Goal: Share content: Share content

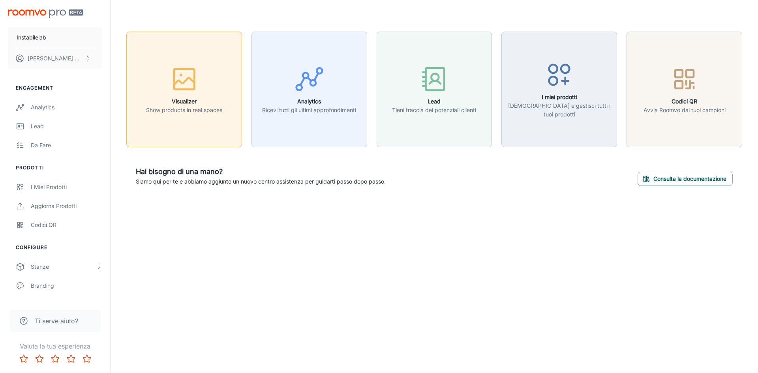
click at [199, 109] on p "Show products in real spaces" at bounding box center [184, 110] width 76 height 9
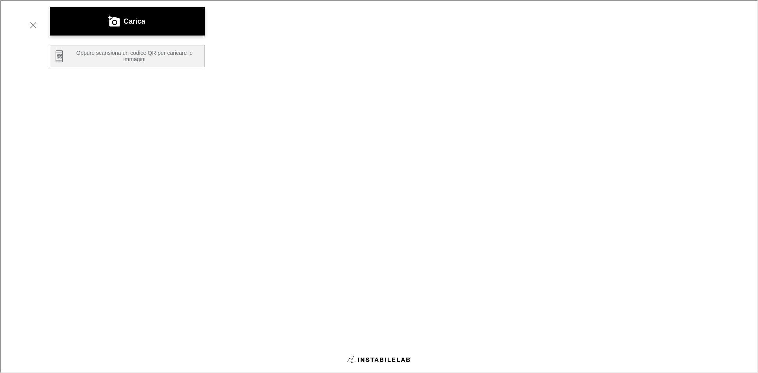
scroll to position [118, 0]
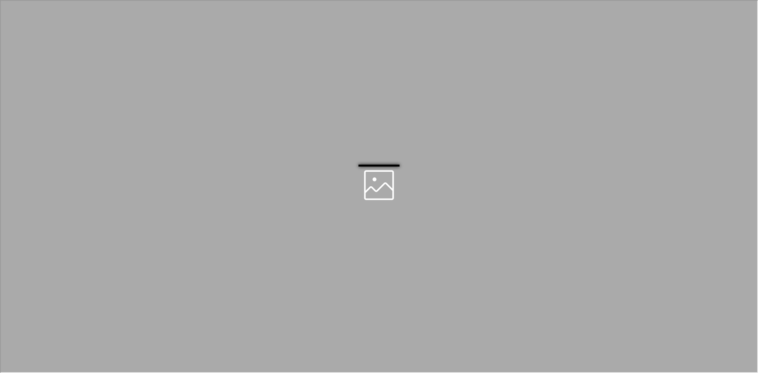
scroll to position [0, 0]
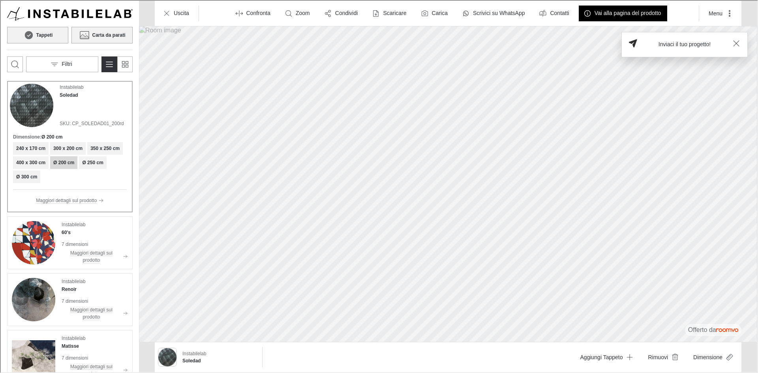
click at [96, 36] on h6 "Carta da parati" at bounding box center [107, 34] width 33 height 7
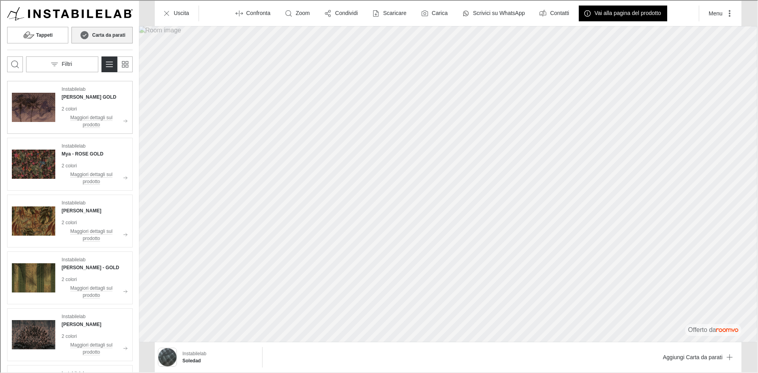
click at [81, 97] on h4 "[PERSON_NAME] GOLD" at bounding box center [88, 96] width 55 height 7
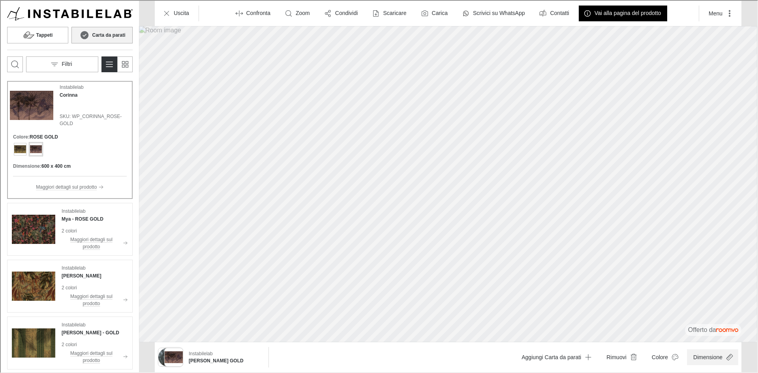
click at [705, 359] on button "Dimensione" at bounding box center [711, 356] width 51 height 16
drag, startPoint x: 560, startPoint y: 178, endPoint x: 589, endPoint y: 176, distance: 28.8
click at [589, 176] on div at bounding box center [378, 185] width 756 height 371
click at [97, 213] on div "Instabilelab Mya - ROSE GOLD" at bounding box center [94, 214] width 66 height 15
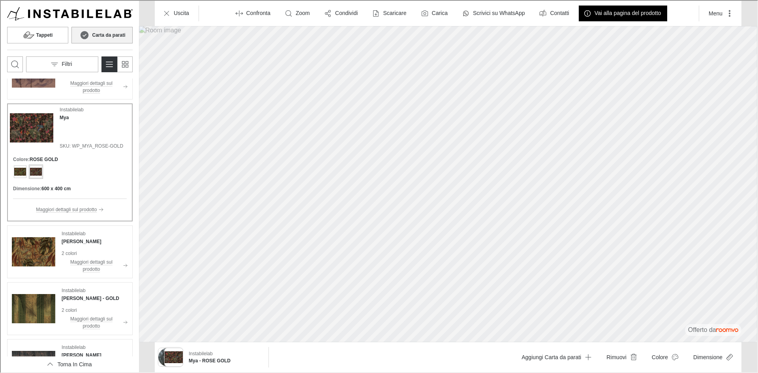
scroll to position [39, 0]
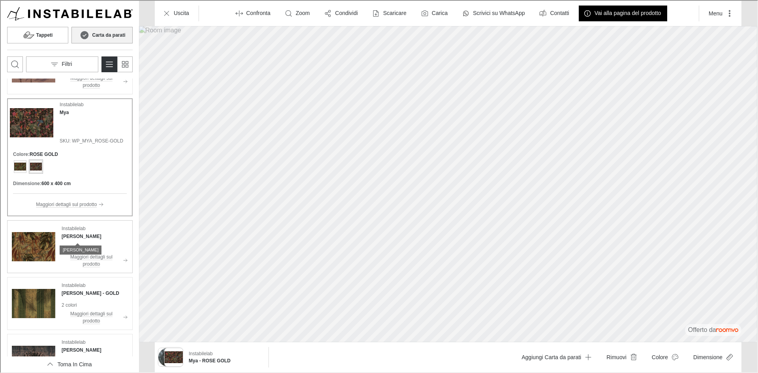
click at [84, 238] on h4 "[PERSON_NAME]" at bounding box center [81, 235] width 40 height 7
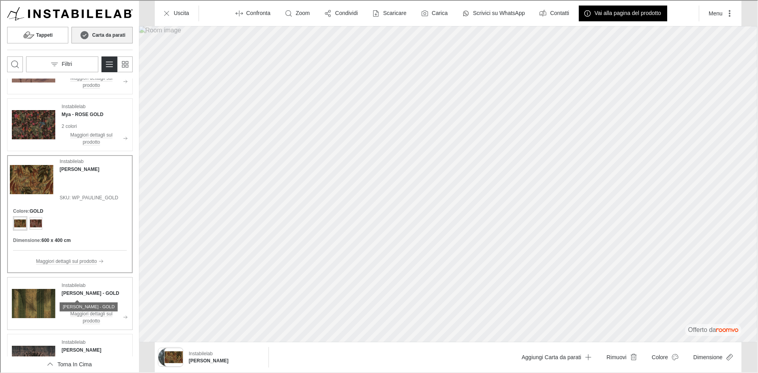
click at [77, 289] on h4 "[PERSON_NAME] - GOLD" at bounding box center [90, 292] width 58 height 7
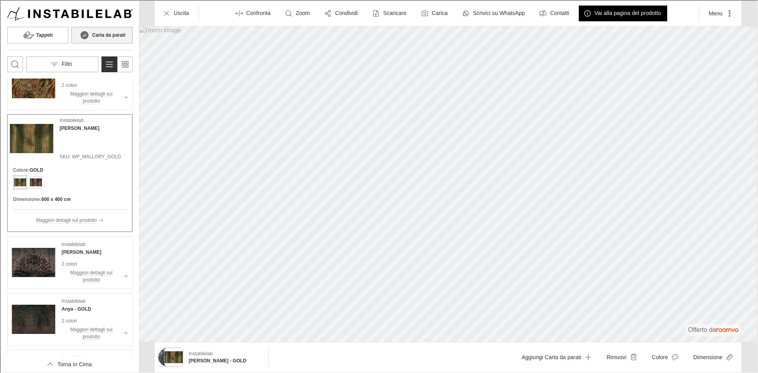
scroll to position [197, 0]
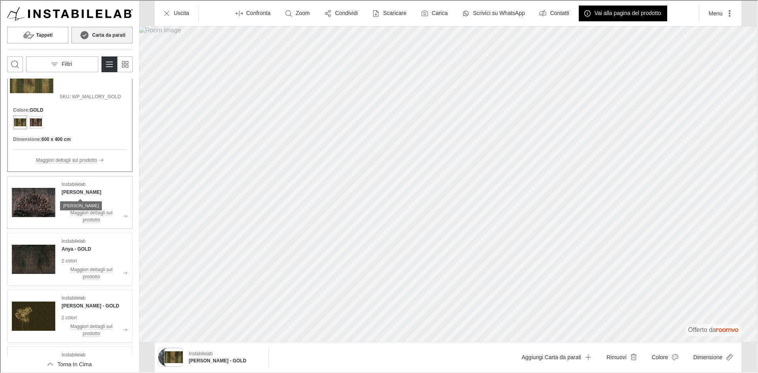
click at [84, 192] on h4 "[PERSON_NAME]" at bounding box center [81, 191] width 40 height 7
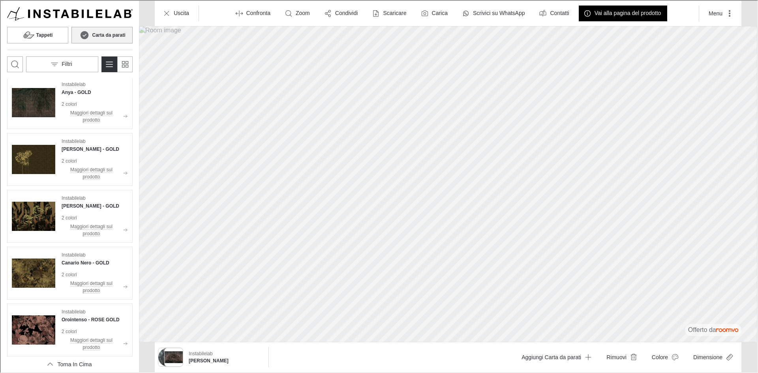
scroll to position [355, 0]
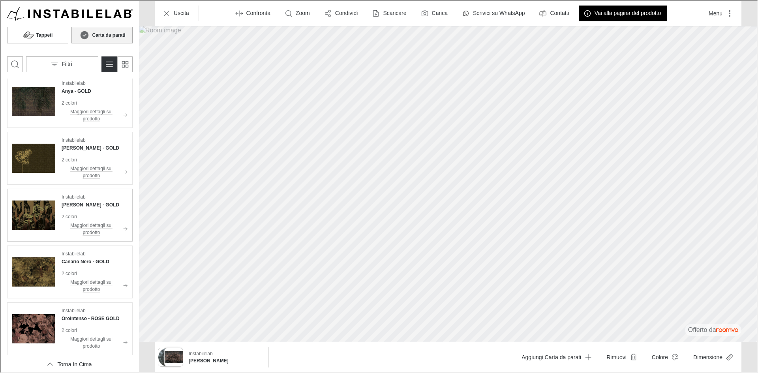
click at [100, 208] on div "Instabilelab [PERSON_NAME] - GOLD 2 colori Maggiori dettagli sul prodotto" at bounding box center [94, 214] width 66 height 43
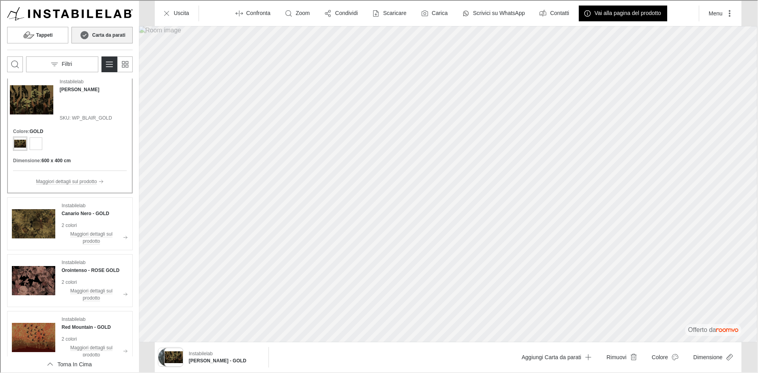
scroll to position [487, 0]
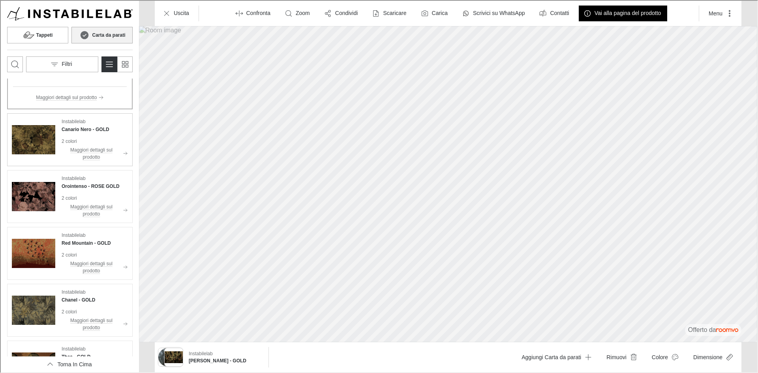
click at [85, 122] on p "Instabilelab" at bounding box center [73, 120] width 24 height 7
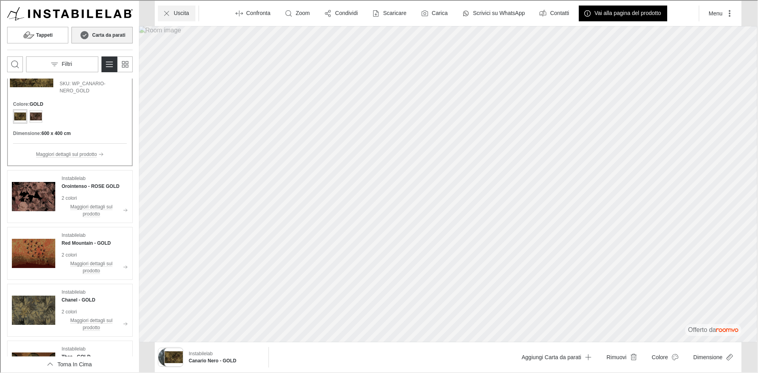
click at [183, 9] on p "Uscita" at bounding box center [180, 13] width 15 height 8
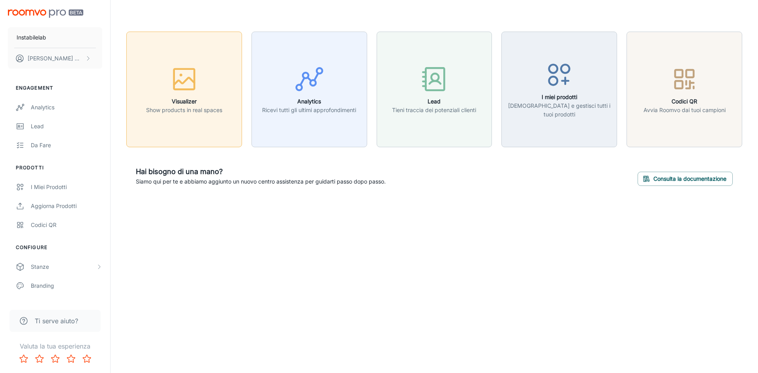
click at [178, 72] on icon "button" at bounding box center [184, 79] width 30 height 30
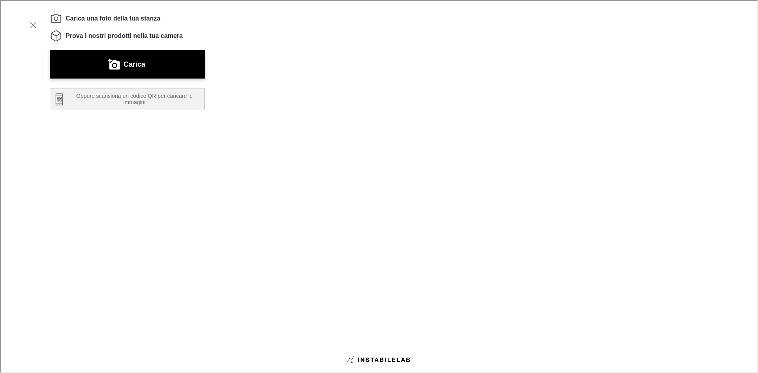
scroll to position [134, 0]
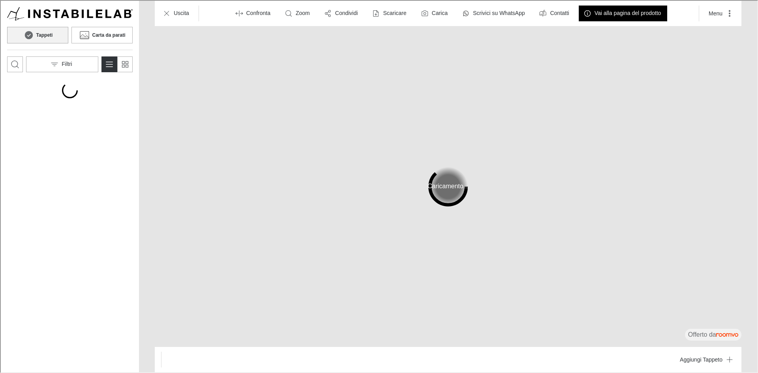
scroll to position [0, 0]
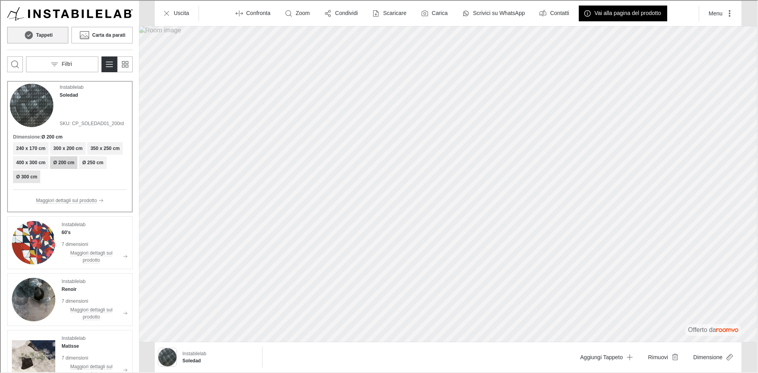
click at [28, 176] on h6 "Ø 300 cm" at bounding box center [25, 175] width 21 height 7
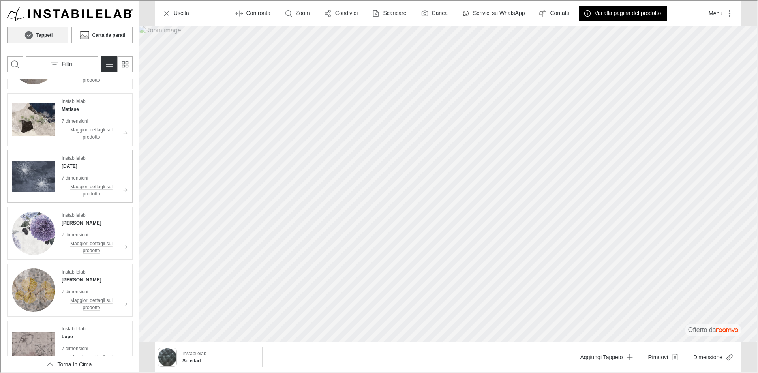
click at [77, 161] on div "Instabilelab [DATE]" at bounding box center [94, 161] width 66 height 15
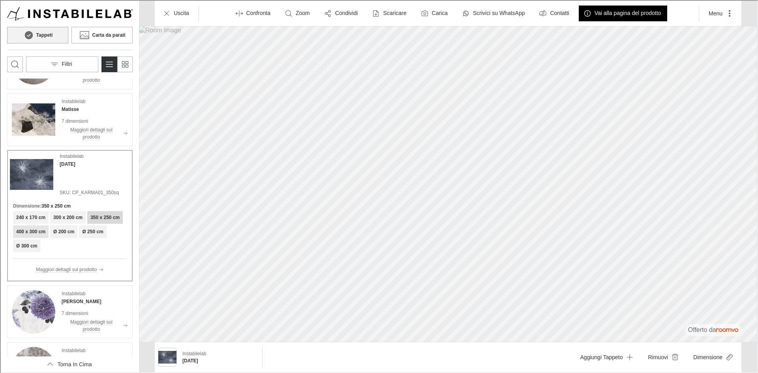
click at [35, 233] on h6 "400 x 300 cm" at bounding box center [29, 230] width 29 height 7
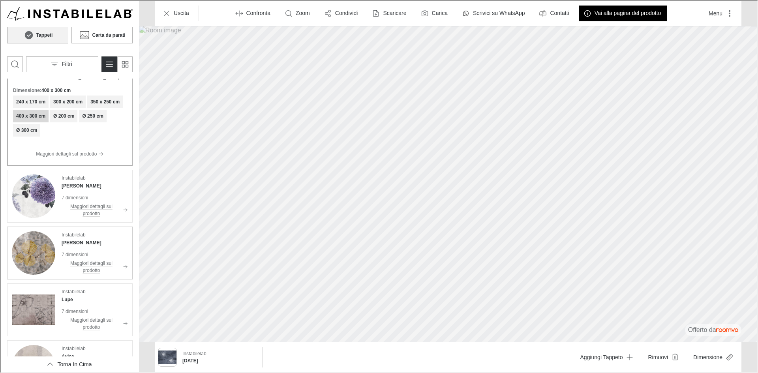
scroll to position [277, 0]
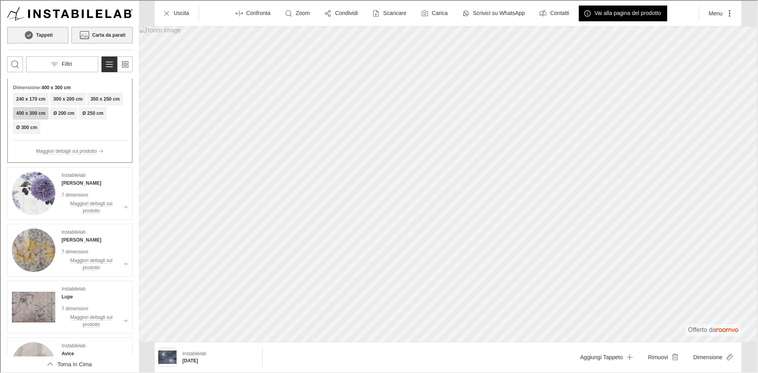
click at [120, 32] on h6 "Carta da parati" at bounding box center [107, 34] width 33 height 7
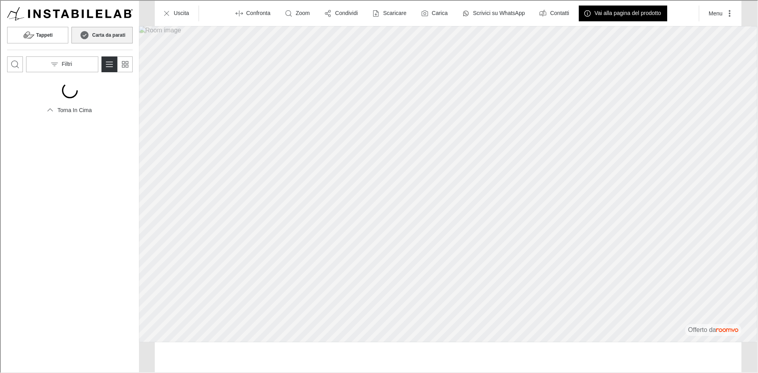
scroll to position [0, 0]
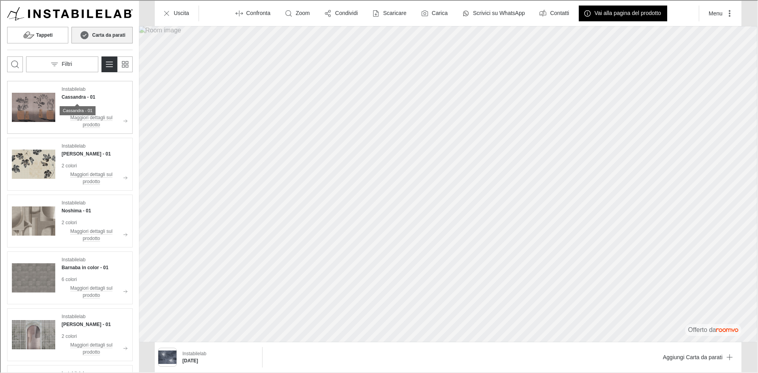
click at [82, 99] on h4 "Cassandra - 01" at bounding box center [78, 96] width 34 height 7
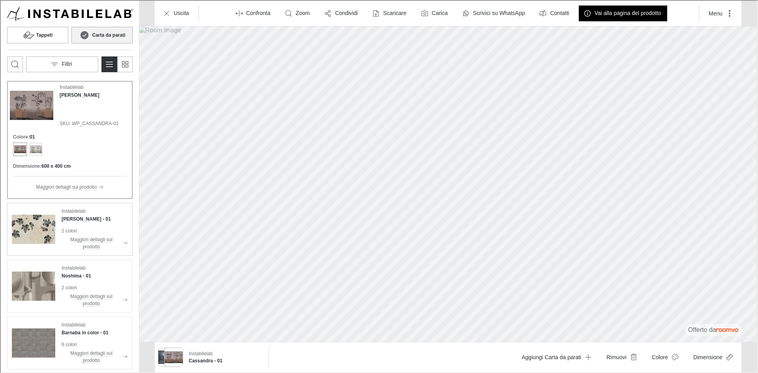
click at [48, 227] on img "See Basilia in the room" at bounding box center [32, 228] width 43 height 43
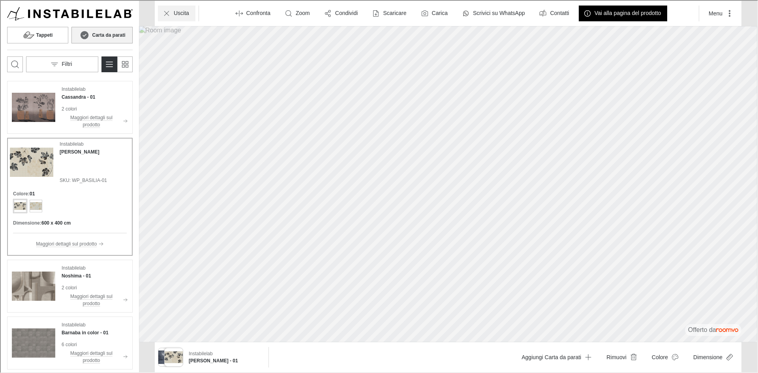
click at [164, 14] on line "Uscita" at bounding box center [165, 12] width 4 height 4
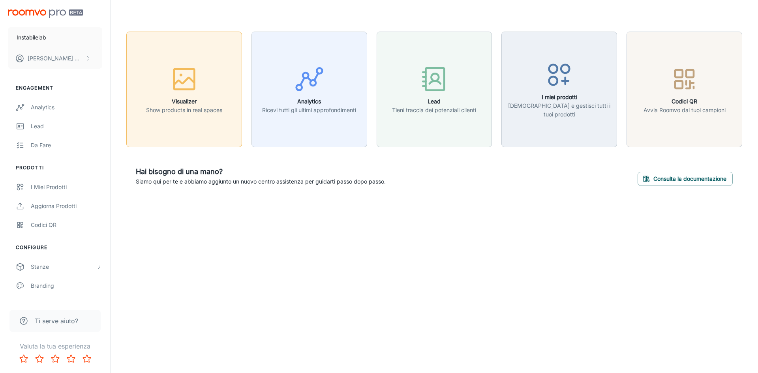
click at [205, 81] on div "button" at bounding box center [184, 80] width 76 height 33
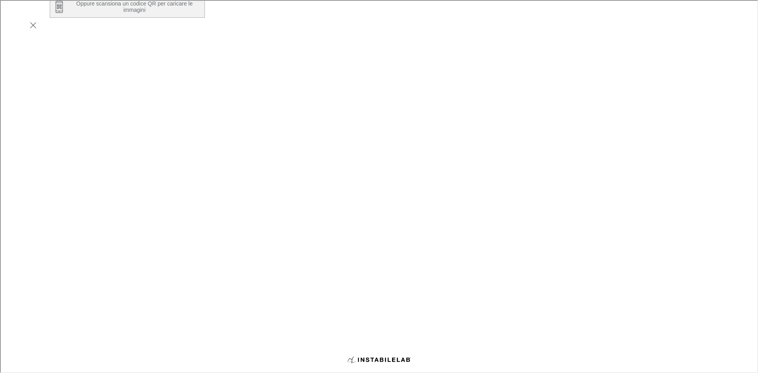
scroll to position [134, 0]
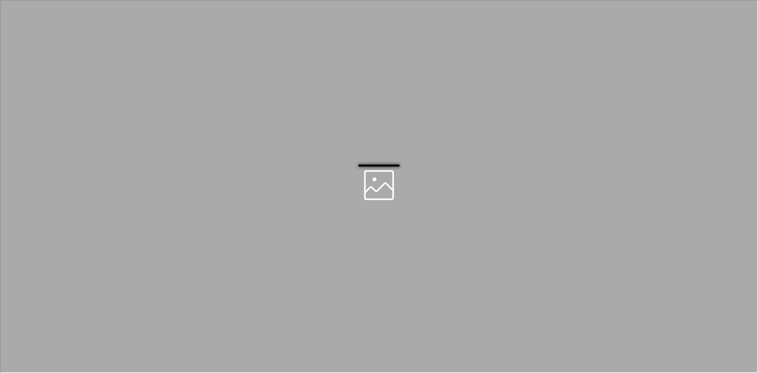
scroll to position [0, 0]
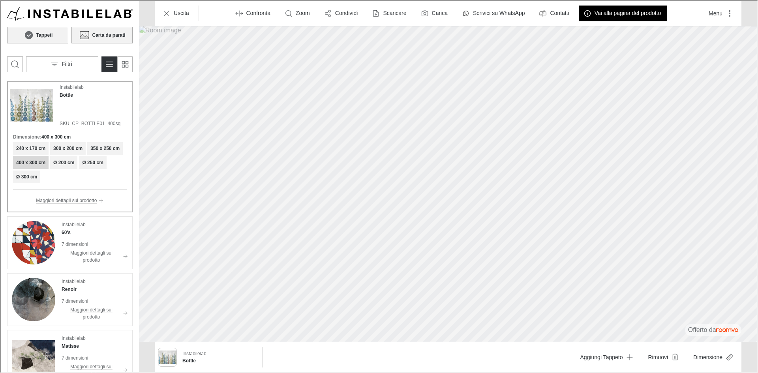
click at [112, 38] on button "Carta da parati" at bounding box center [101, 34] width 61 height 17
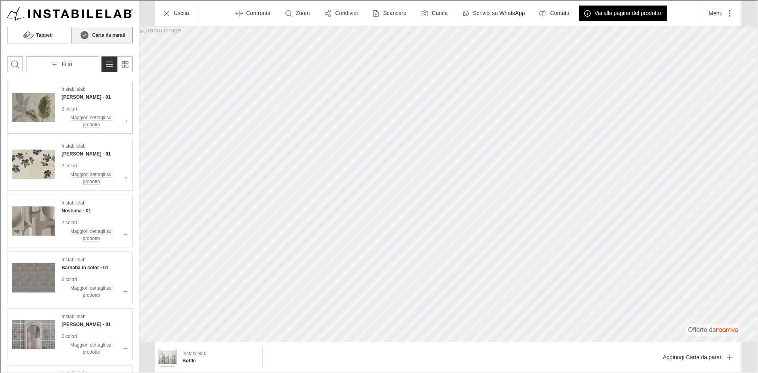
click at [67, 93] on h4 "[PERSON_NAME] - 01" at bounding box center [85, 96] width 49 height 7
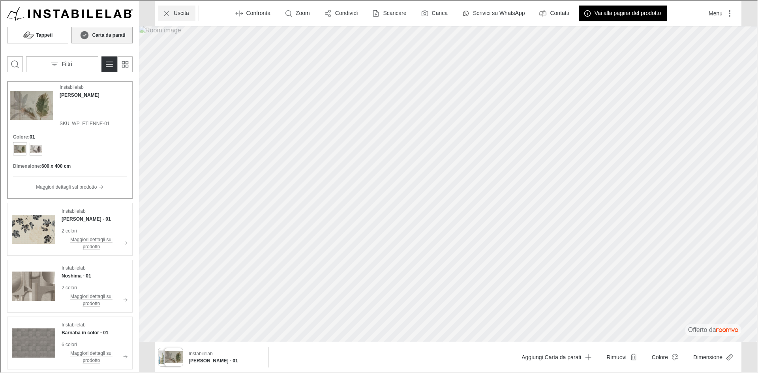
click at [181, 17] on button "Uscita" at bounding box center [175, 13] width 37 height 16
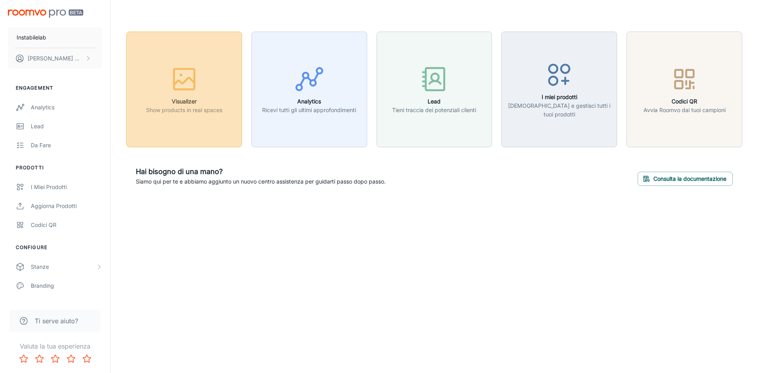
click at [212, 91] on div "button" at bounding box center [184, 80] width 76 height 33
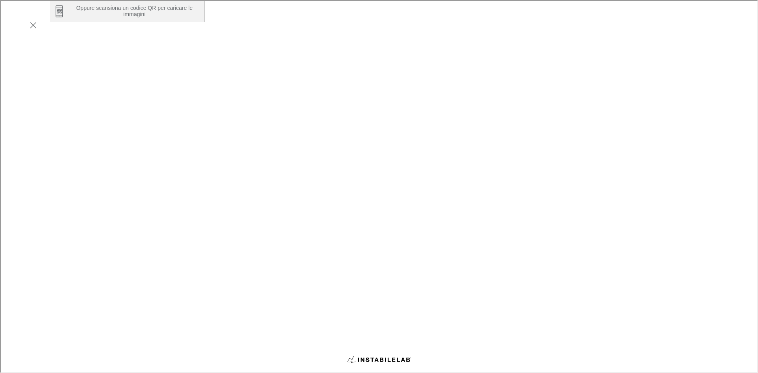
scroll to position [134, 0]
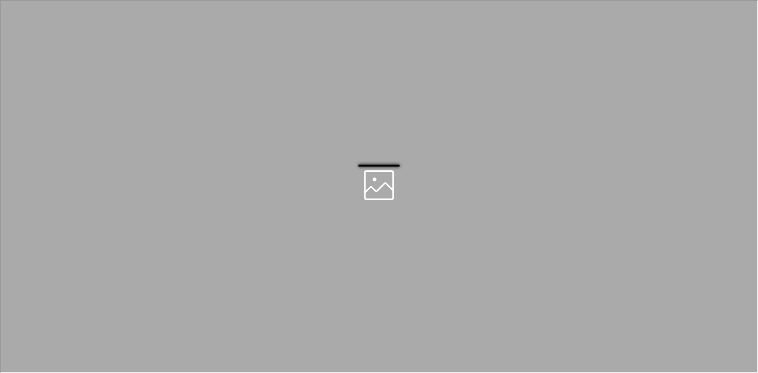
scroll to position [0, 0]
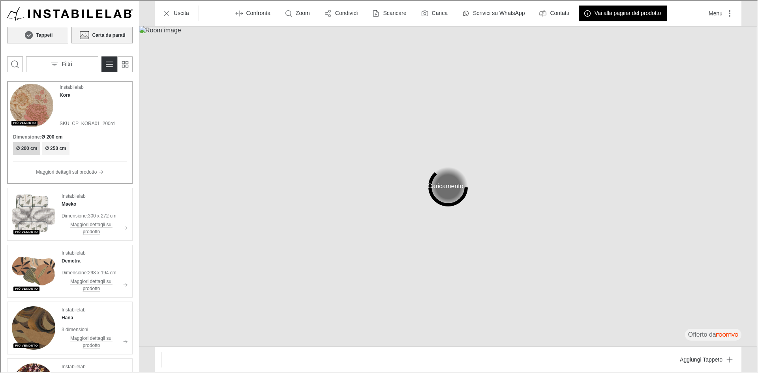
click at [99, 32] on h6 "Carta da parati" at bounding box center [107, 34] width 33 height 7
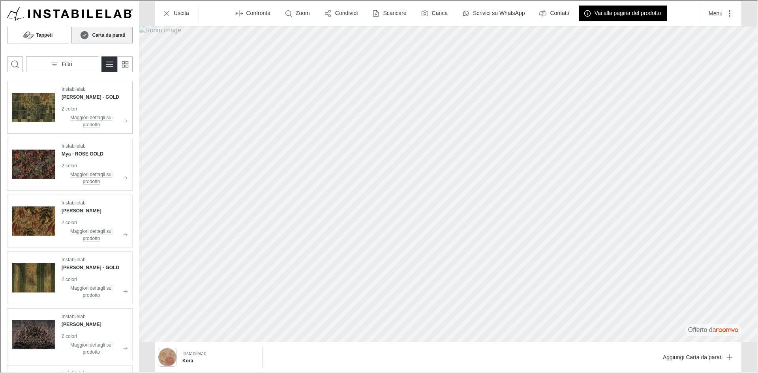
click at [91, 95] on div "Instabilelab [PERSON_NAME] - GOLD" at bounding box center [94, 92] width 66 height 15
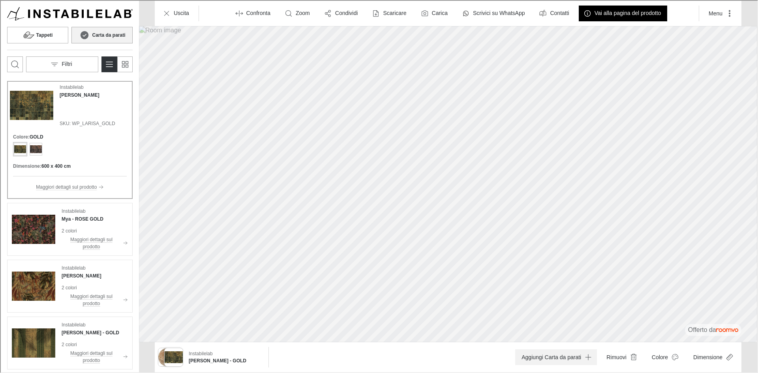
click at [546, 359] on button "Aggiungi Carta da parati" at bounding box center [555, 356] width 82 height 16
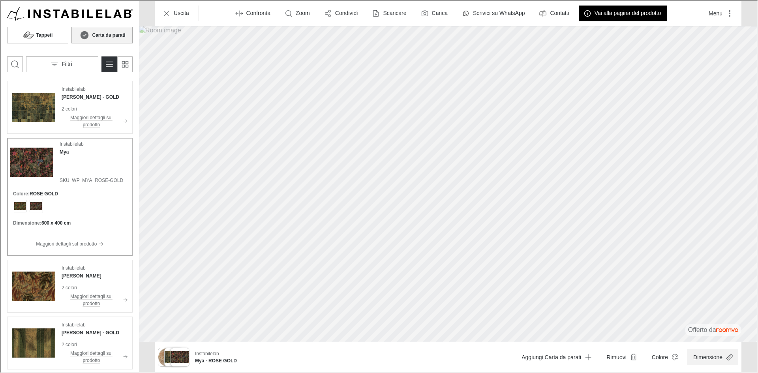
click at [723, 351] on button "Dimensione" at bounding box center [711, 356] width 51 height 16
drag, startPoint x: 742, startPoint y: 341, endPoint x: 662, endPoint y: 345, distance: 79.8
click at [662, 345] on div at bounding box center [700, 337] width 99 height 22
type input "0.7"
drag, startPoint x: 655, startPoint y: 334, endPoint x: 692, endPoint y: 329, distance: 37.4
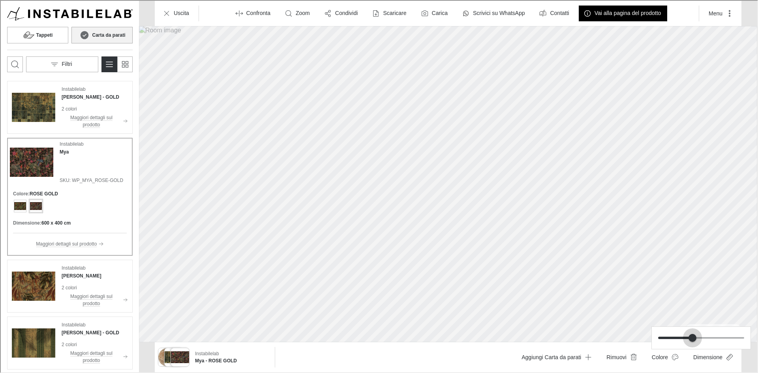
click at [692, 333] on span at bounding box center [691, 337] width 8 height 8
click at [347, 11] on div at bounding box center [378, 185] width 756 height 371
click at [347, 11] on p "Condividi" at bounding box center [345, 13] width 23 height 8
click at [357, 52] on p "Condividi via email" at bounding box center [365, 49] width 52 height 9
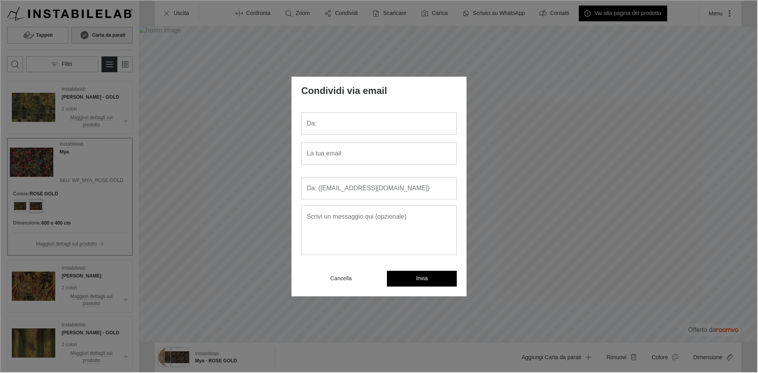
click at [380, 185] on input "Da: ([EMAIL_ADDRESS][DOMAIN_NAME])" at bounding box center [377, 187] width 155 height 22
click at [176, 140] on div "Condividi via email Da: Da: La tua email: La tua email: Da: ([EMAIL_ADDRESS][DO…" at bounding box center [378, 185] width 756 height 371
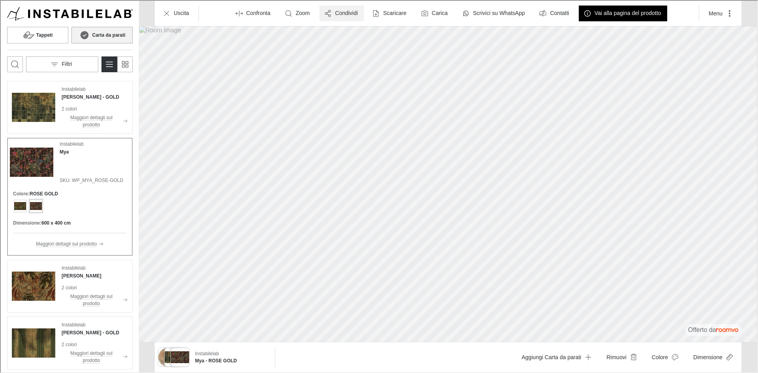
click at [335, 11] on p "Condividi" at bounding box center [345, 13] width 23 height 8
click at [331, 48] on polyline at bounding box center [329, 48] width 7 height 3
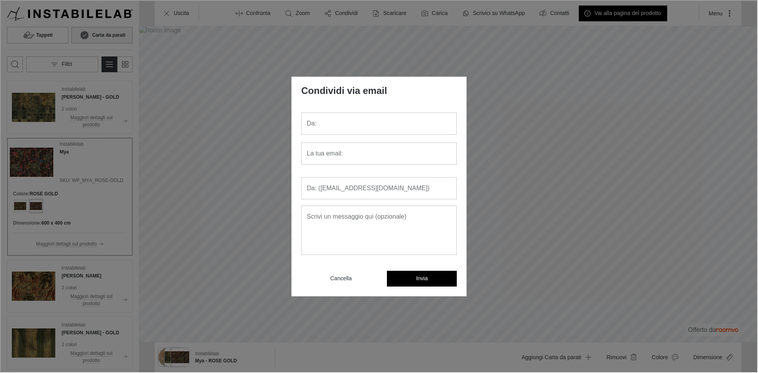
click at [199, 190] on div "Condividi via email Da: Da: La tua email: La tua email: Da: ([EMAIL_ADDRESS][DO…" at bounding box center [378, 185] width 756 height 371
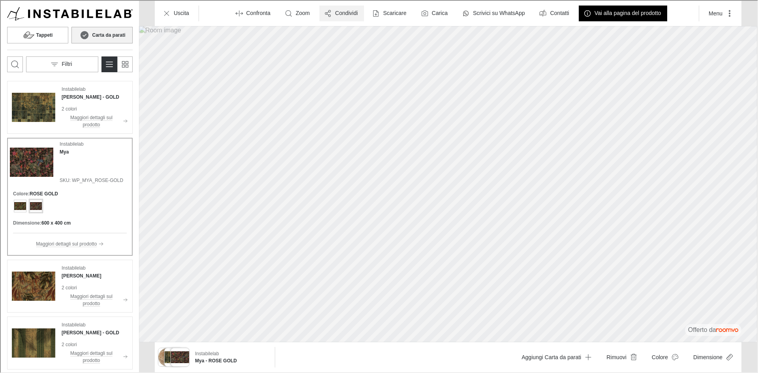
click at [326, 12] on icon "button" at bounding box center [327, 13] width 8 height 8
click at [356, 52] on p "Condividi via email" at bounding box center [365, 49] width 52 height 9
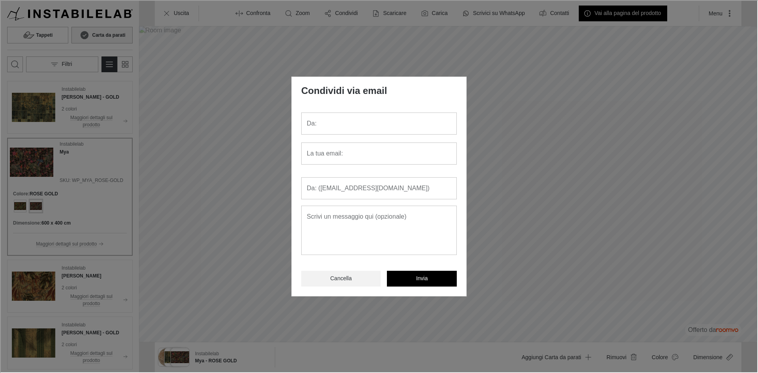
click at [346, 281] on p "Cancella" at bounding box center [339, 278] width 21 height 8
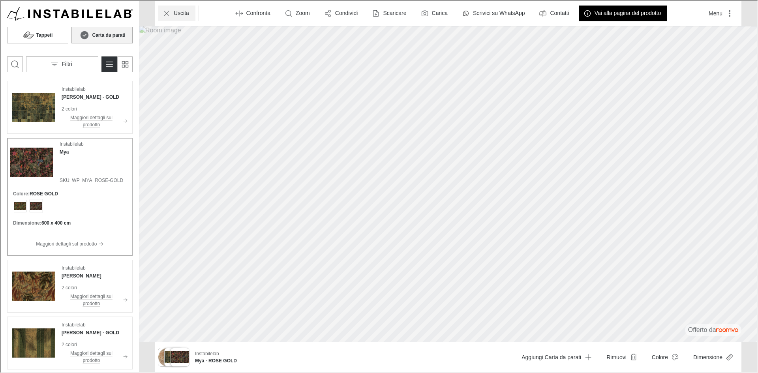
click at [167, 14] on icon "Uscita" at bounding box center [166, 13] width 8 height 8
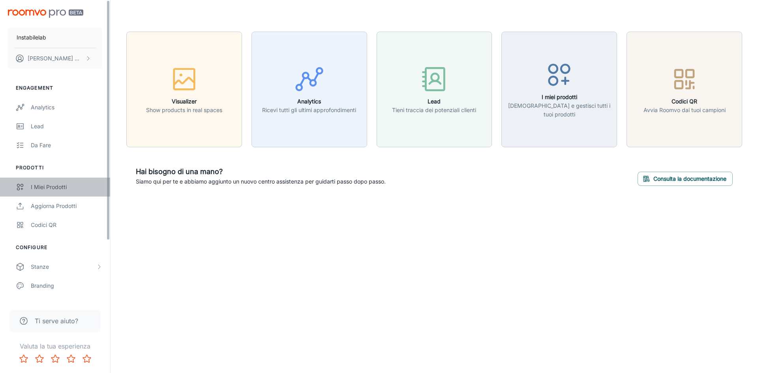
click at [47, 191] on link "I miei prodotti" at bounding box center [55, 187] width 110 height 19
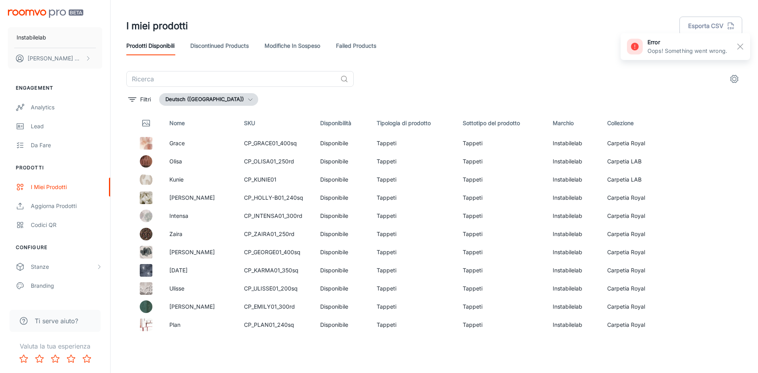
click at [223, 98] on button "Deutsch ([GEOGRAPHIC_DATA])" at bounding box center [208, 99] width 99 height 13
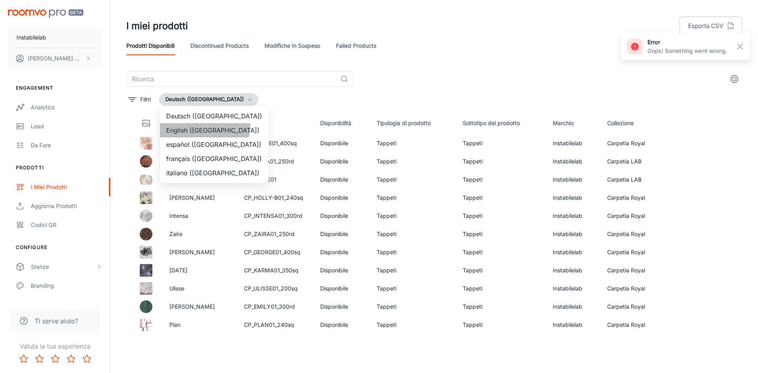
click at [197, 125] on li "English ([GEOGRAPHIC_DATA])" at bounding box center [214, 130] width 109 height 14
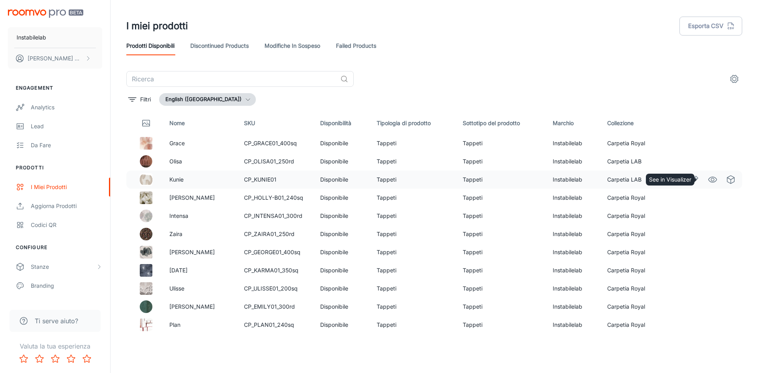
click at [707, 176] on icon "See in Visualizer" at bounding box center [711, 179] width 9 height 9
